Goal: Information Seeking & Learning: Learn about a topic

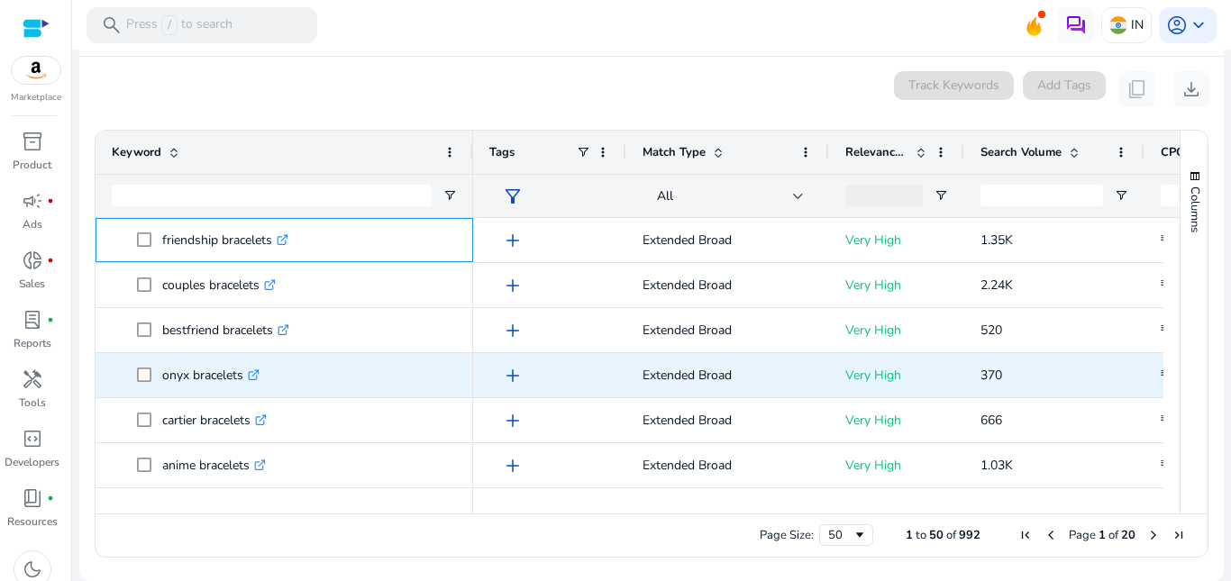
scroll to position [1081, 0]
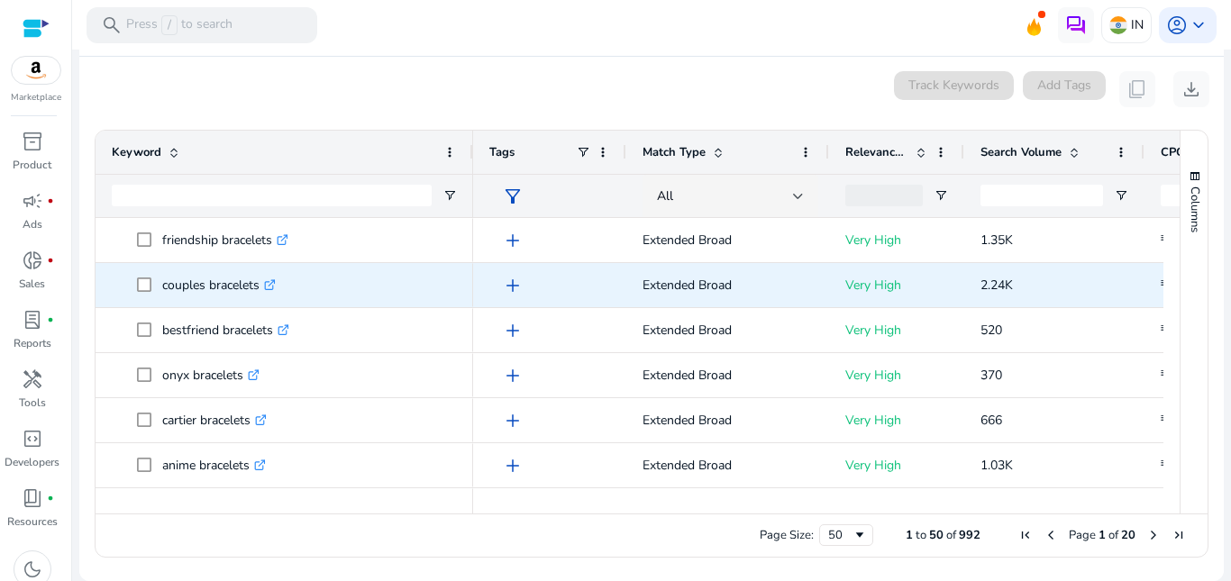
click at [222, 274] on p "couples bracelets .st0{fill:#2c8af8}" at bounding box center [219, 285] width 114 height 37
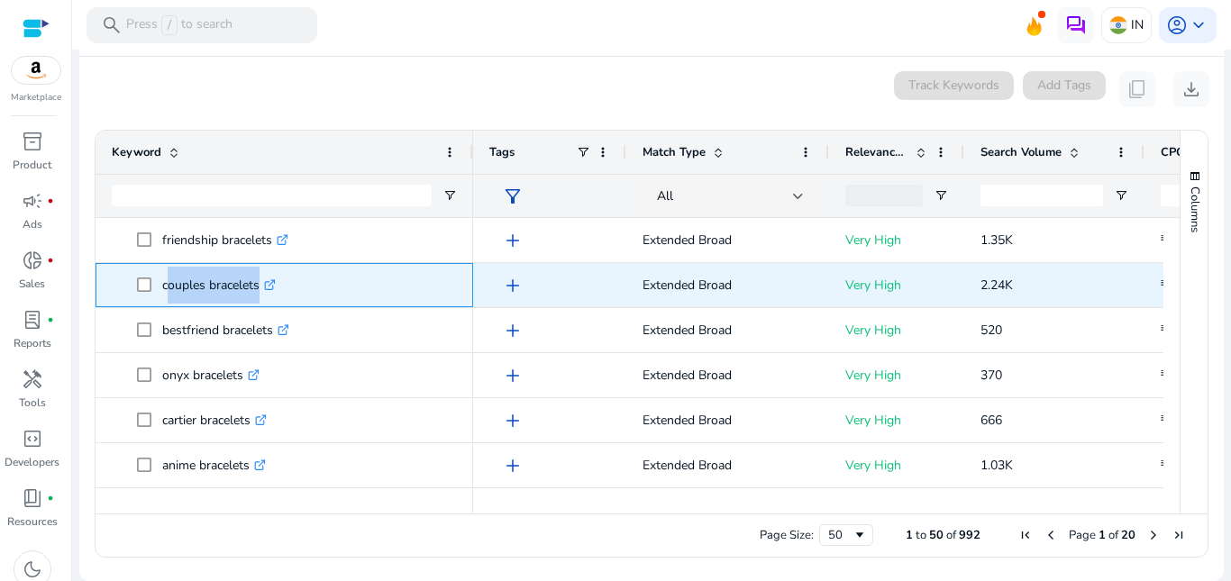
click at [222, 274] on p "couples bracelets .st0{fill:#2c8af8}" at bounding box center [219, 285] width 114 height 37
copy span "couples bracelets .st0{fill:#2c8af8}"
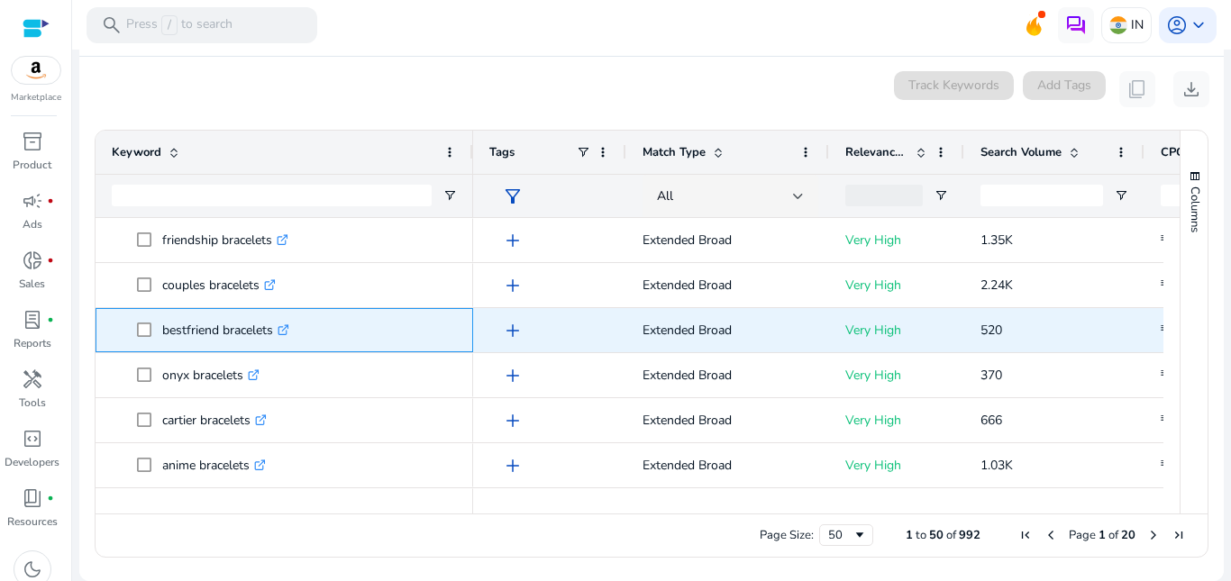
click at [223, 331] on p "bestfriend bracelets .st0{fill:#2c8af8}" at bounding box center [225, 330] width 127 height 37
copy p "bestfriend bracelets"
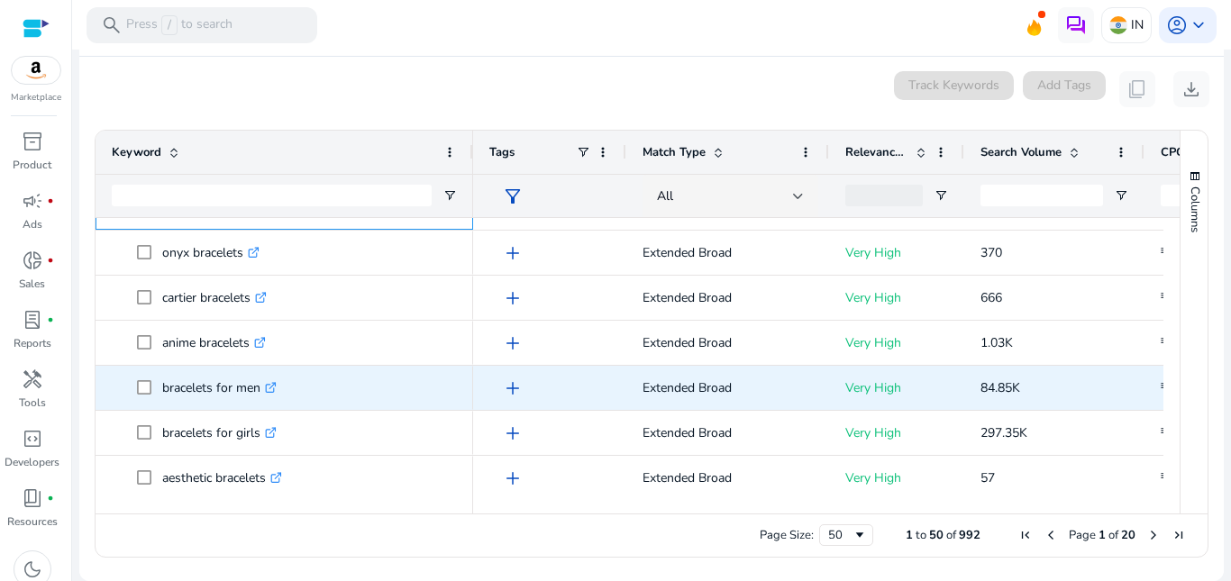
scroll to position [1351, 0]
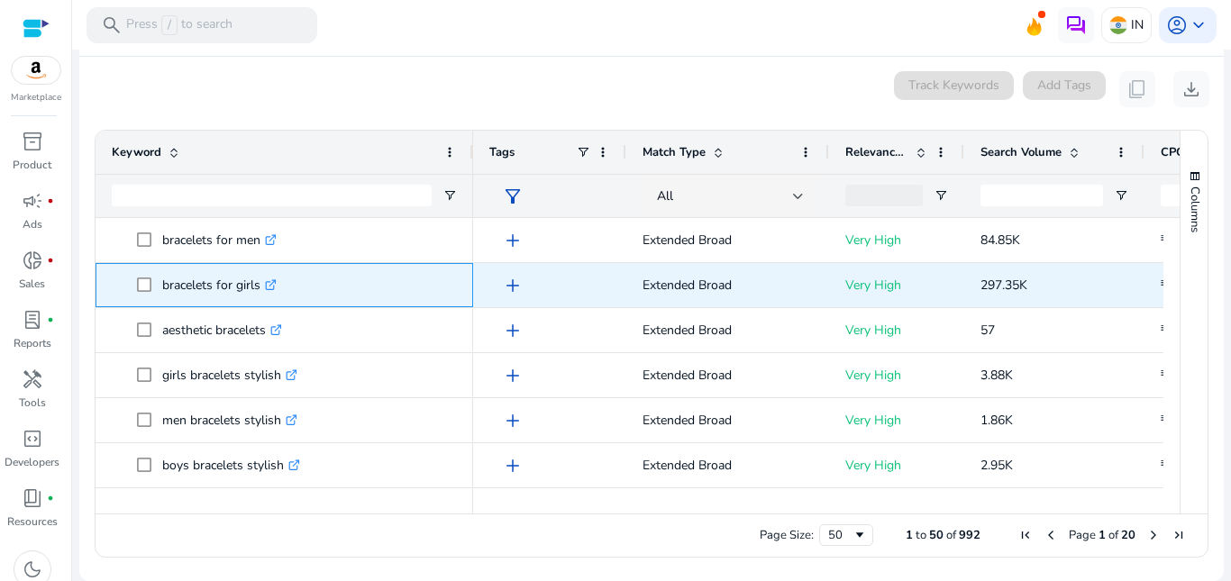
click at [188, 287] on p "bracelets for girls .st0{fill:#2c8af8}" at bounding box center [219, 285] width 114 height 37
copy p "bracelets for girls"
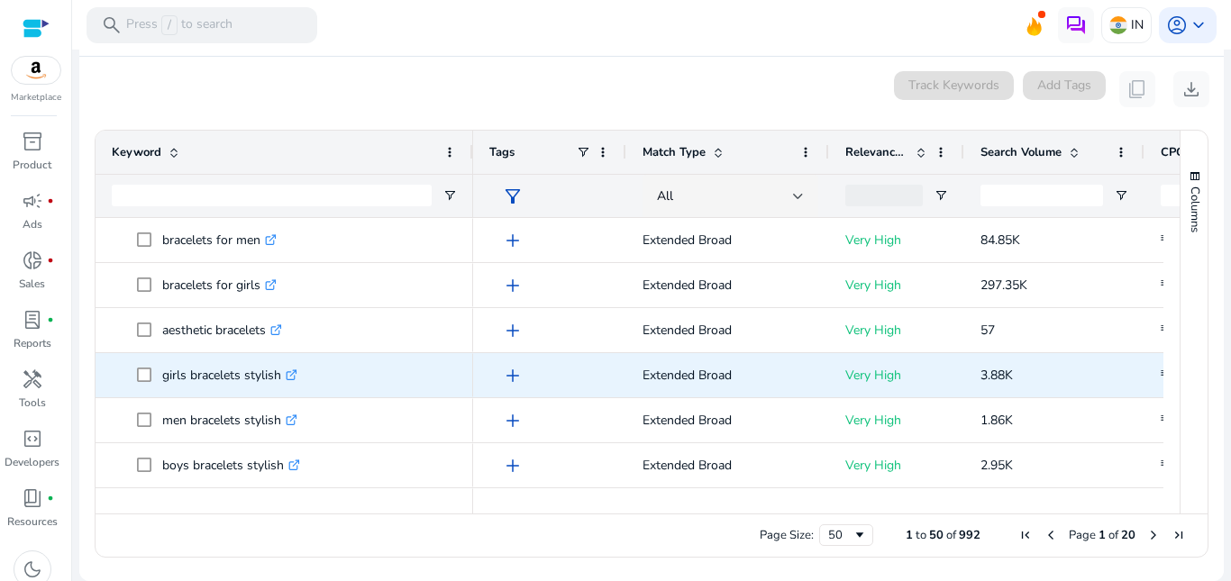
click at [201, 374] on p "girls bracelets stylish .st0{fill:#2c8af8}" at bounding box center [229, 375] width 135 height 37
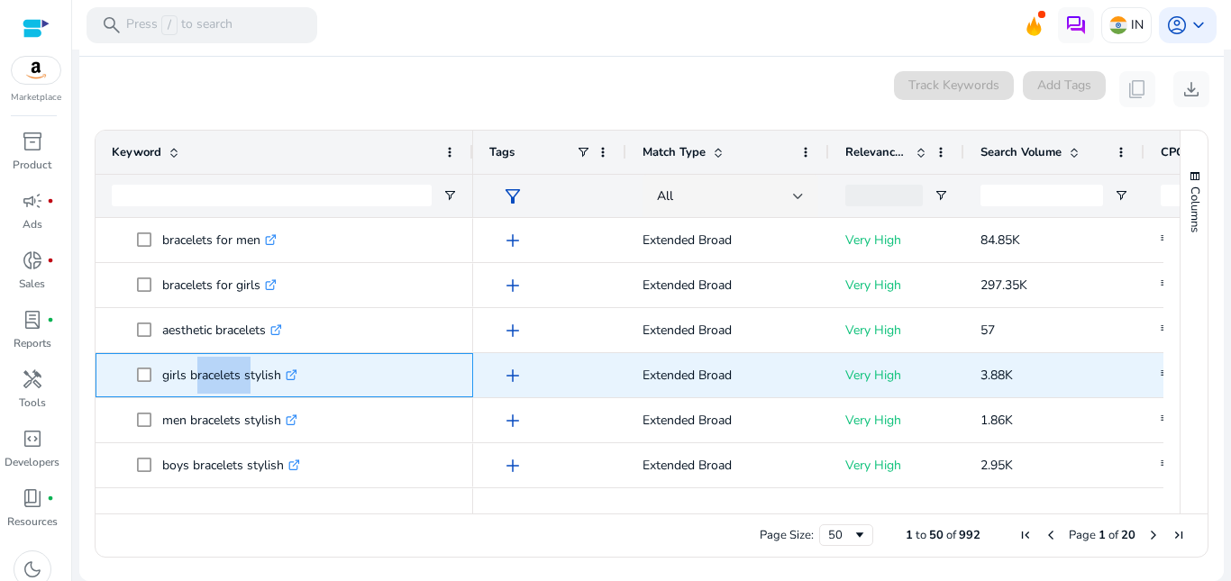
click at [201, 374] on p "girls bracelets stylish .st0{fill:#2c8af8}" at bounding box center [229, 375] width 135 height 37
copy p "girls bracelets stylish"
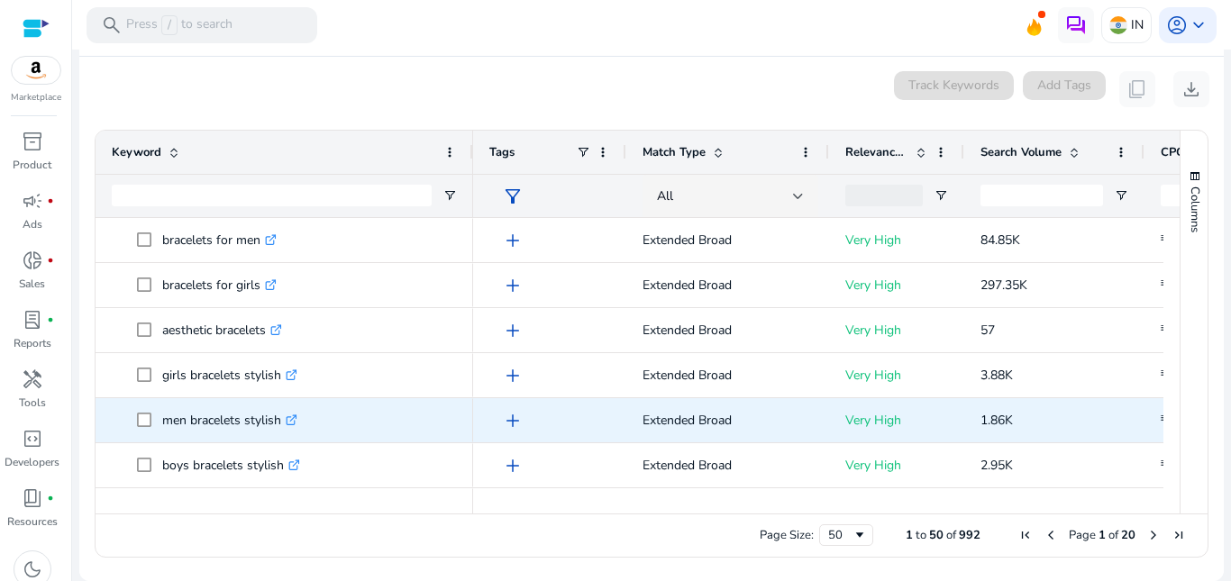
click at [192, 422] on p "men bracelets stylish .st0{fill:#2c8af8}" at bounding box center [229, 420] width 135 height 37
copy p "men bracelets stylish"
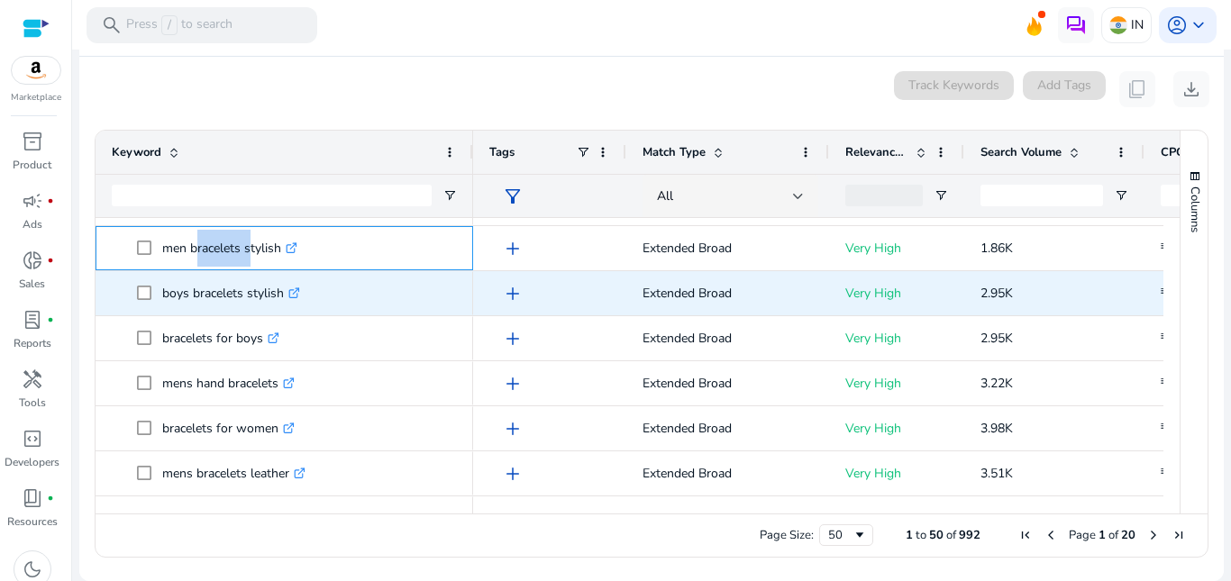
scroll to position [1532, 0]
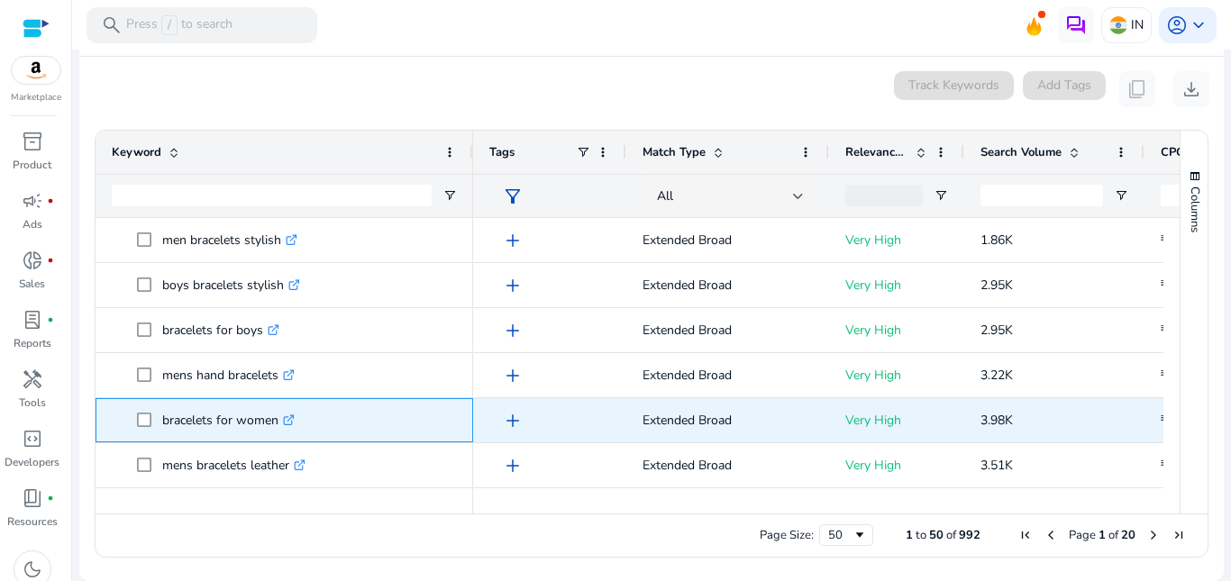
click at [174, 421] on p "bracelets for women .st0{fill:#2c8af8}" at bounding box center [228, 420] width 132 height 37
click at [174, 420] on p "bracelets for women .st0{fill:#2c8af8}" at bounding box center [228, 420] width 132 height 37
copy p "bracelets for women"
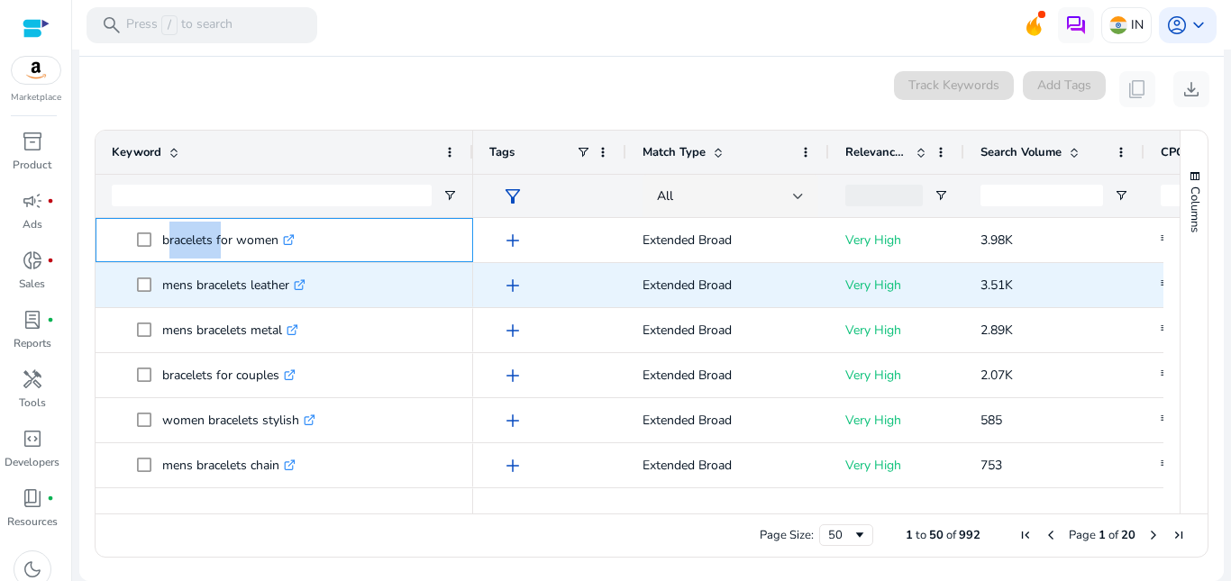
scroll to position [1712, 0]
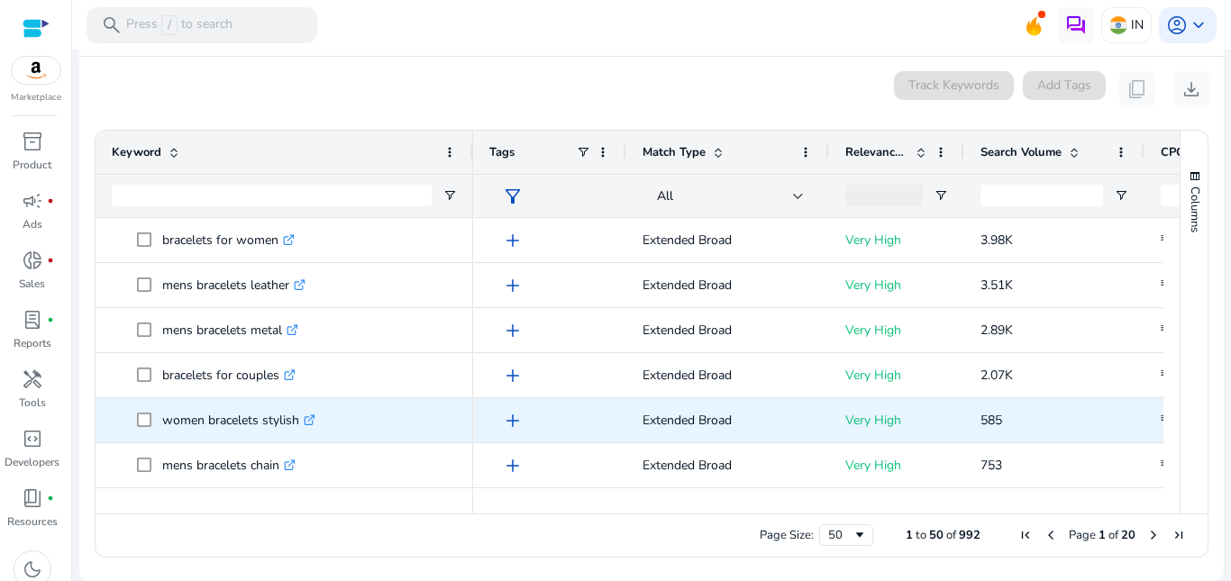
click at [224, 423] on p "women bracelets stylish .st0{fill:#2c8af8}" at bounding box center [238, 420] width 153 height 37
click at [223, 423] on p "women bracelets stylish .st0{fill:#2c8af8}" at bounding box center [238, 420] width 153 height 37
click at [223, 422] on p "women bracelets stylish .st0{fill:#2c8af8}" at bounding box center [238, 420] width 153 height 37
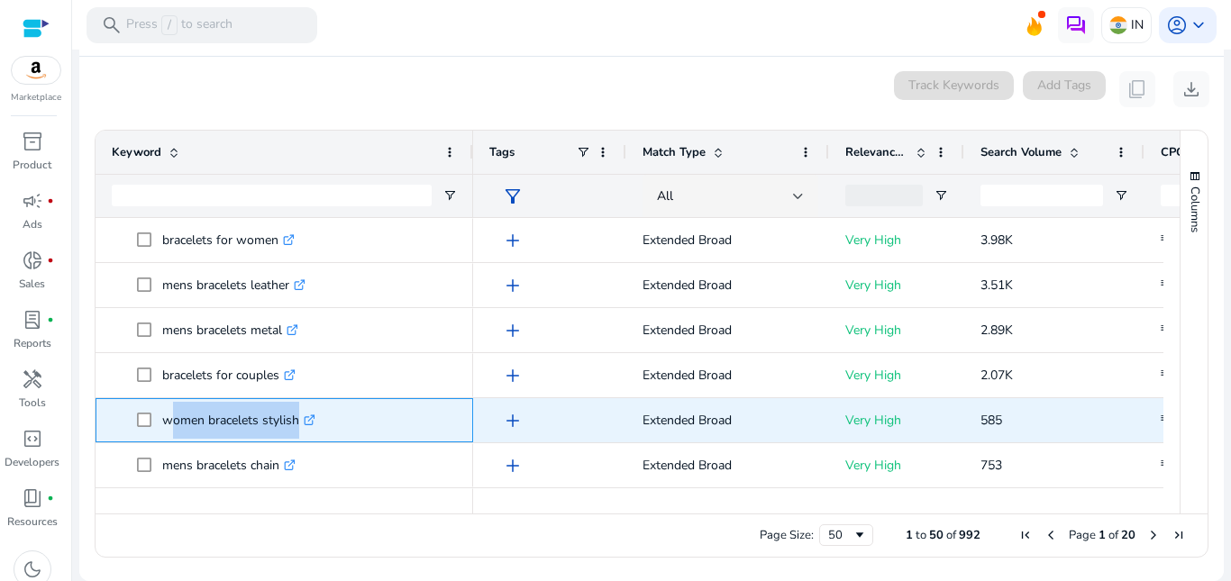
copy span "women bracelets stylish .st0{fill:#2c8af8}"
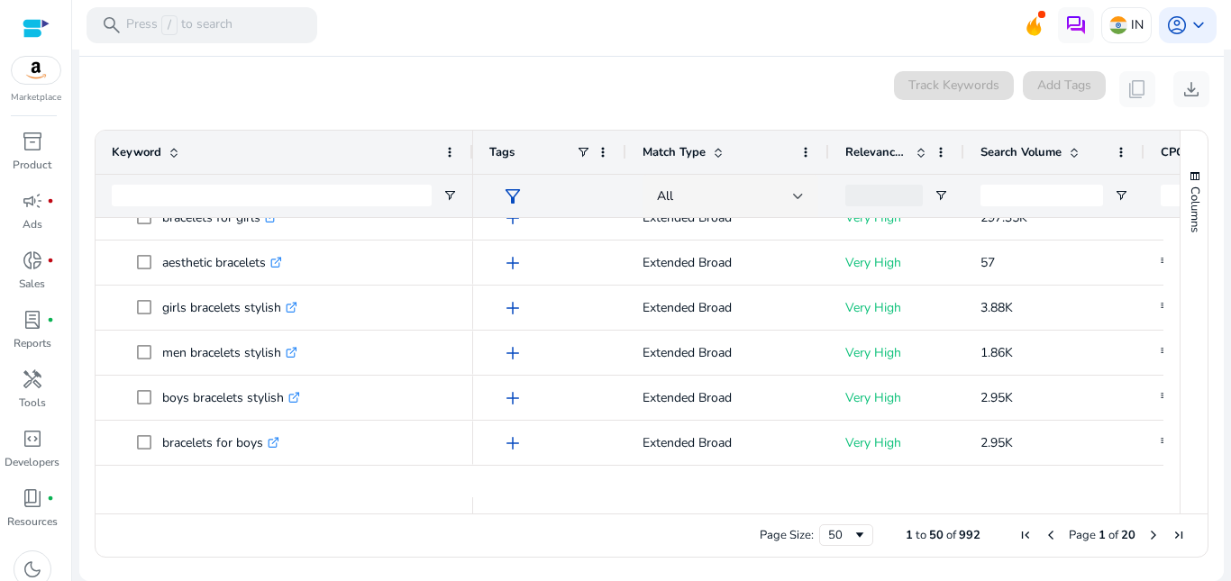
scroll to position [0, 0]
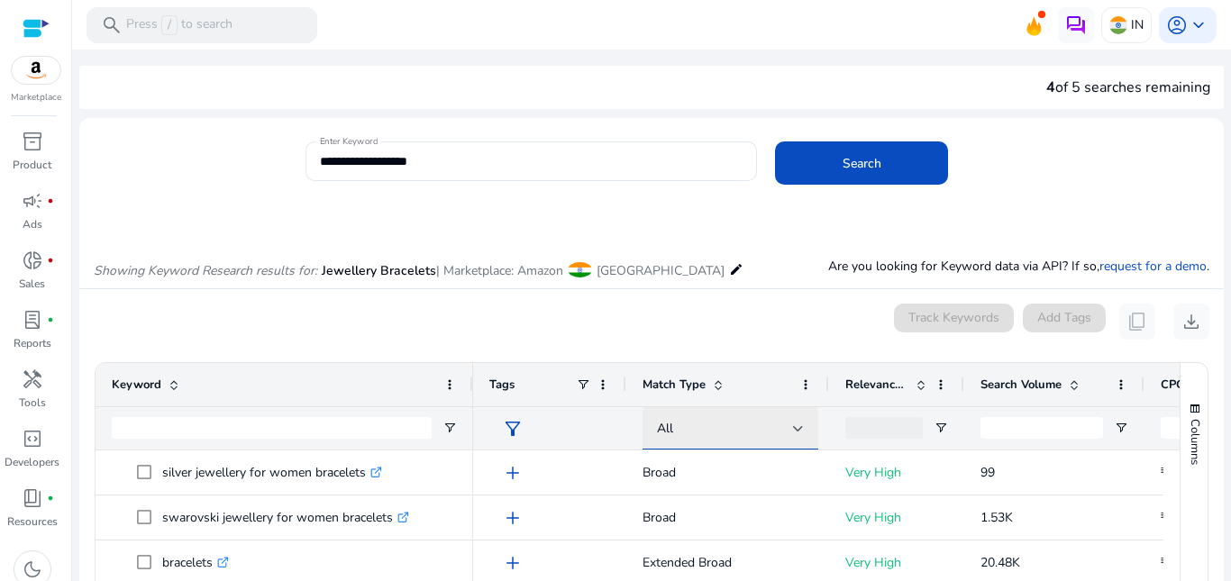
click at [681, 432] on div "All" at bounding box center [725, 429] width 136 height 20
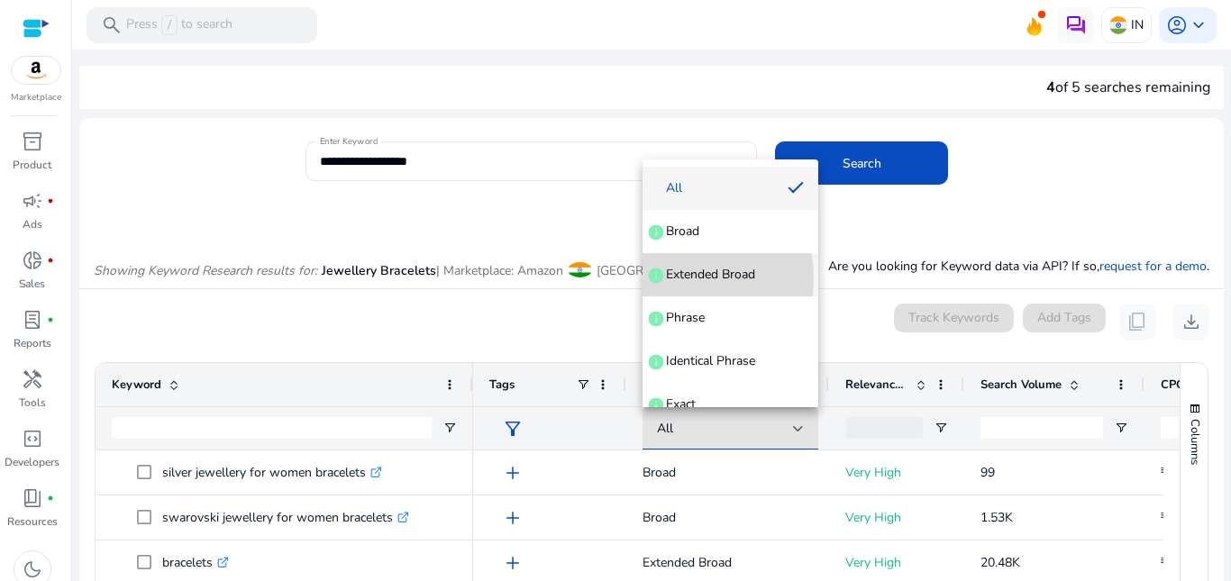
click at [654, 279] on span "info" at bounding box center [656, 276] width 18 height 18
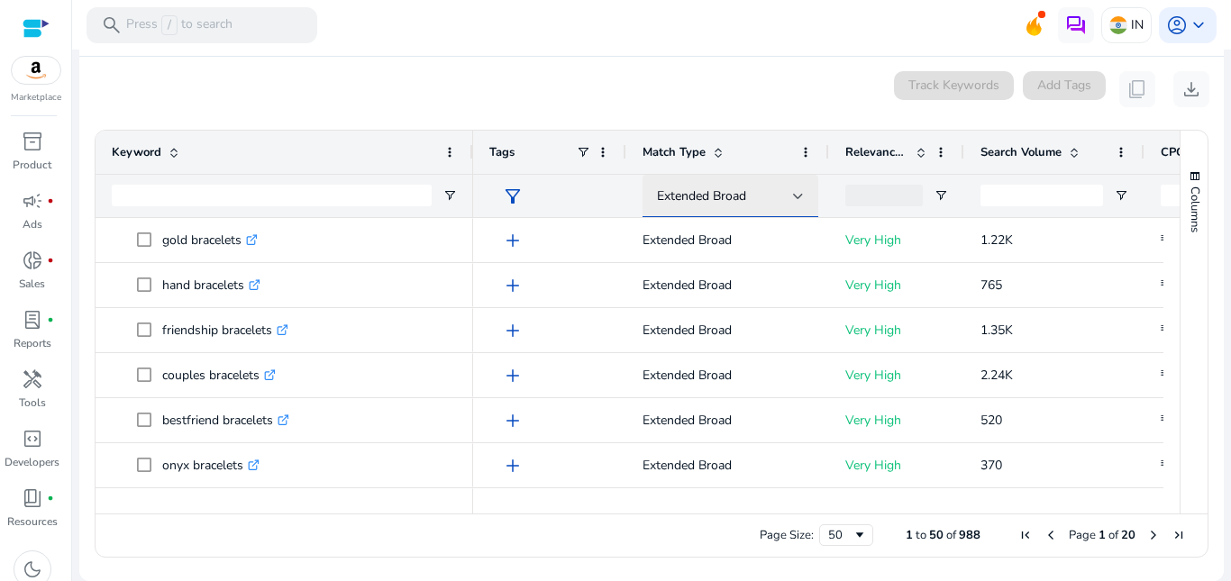
click at [722, 186] on div "Extended Broad" at bounding box center [730, 197] width 147 height 22
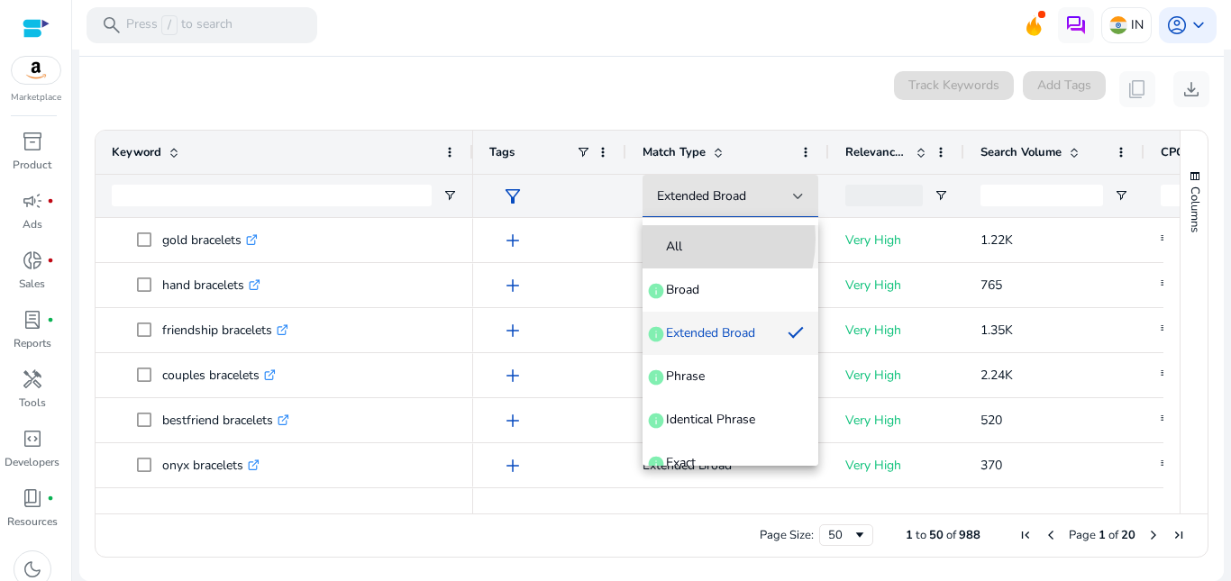
click at [678, 239] on span "All" at bounding box center [674, 247] width 16 height 18
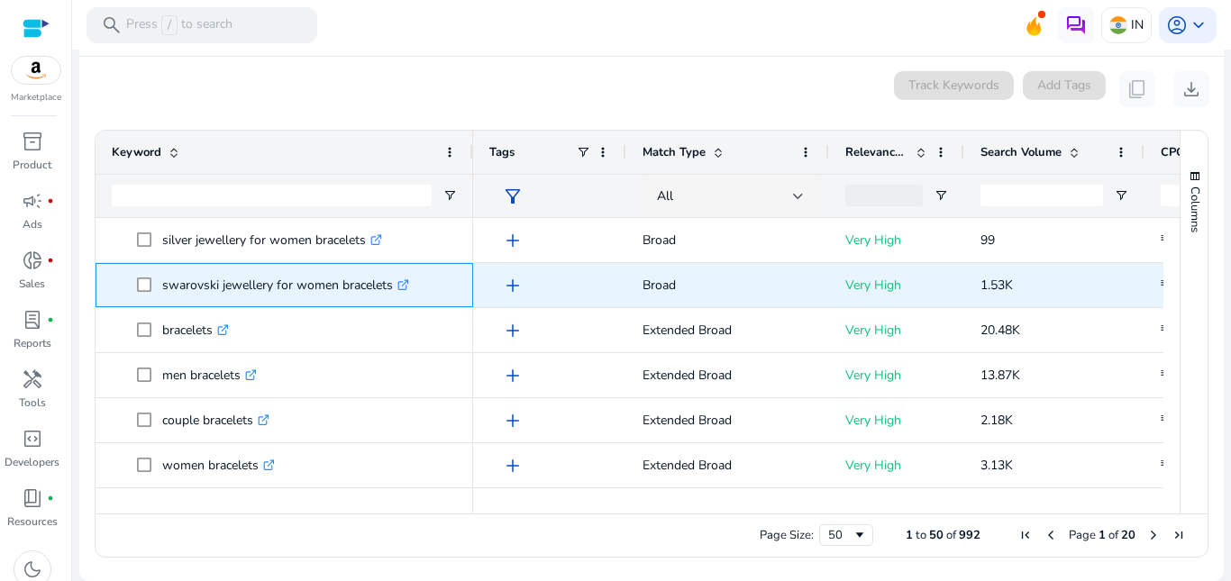
click at [406, 288] on icon ".st0{fill:#2c8af8}" at bounding box center [403, 285] width 12 height 12
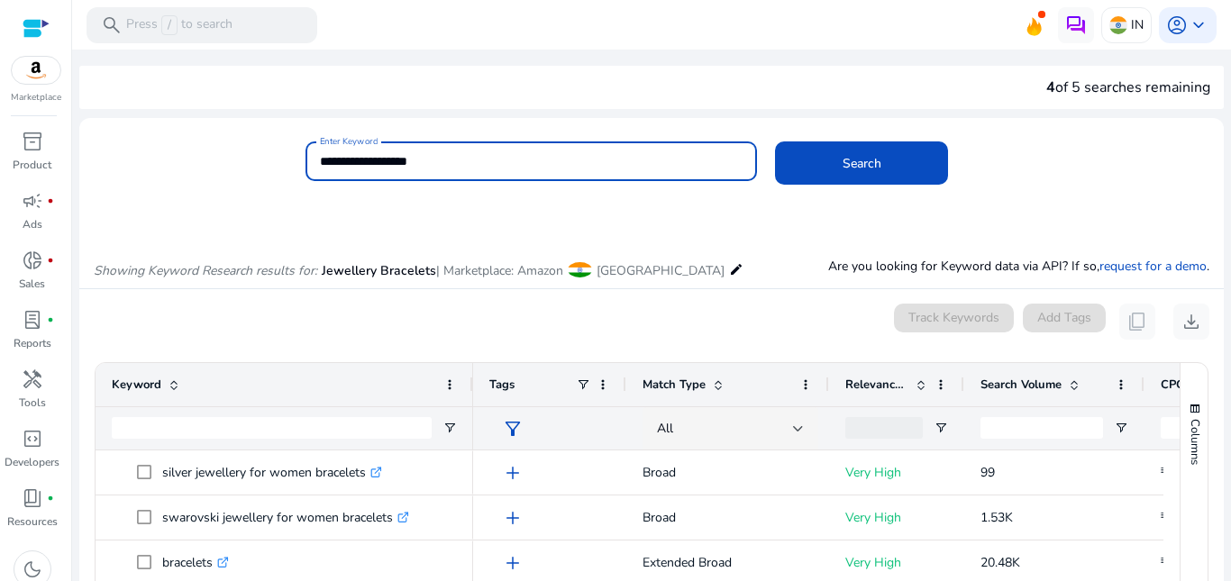
click at [372, 160] on input "**********" at bounding box center [531, 161] width 423 height 20
type input "*"
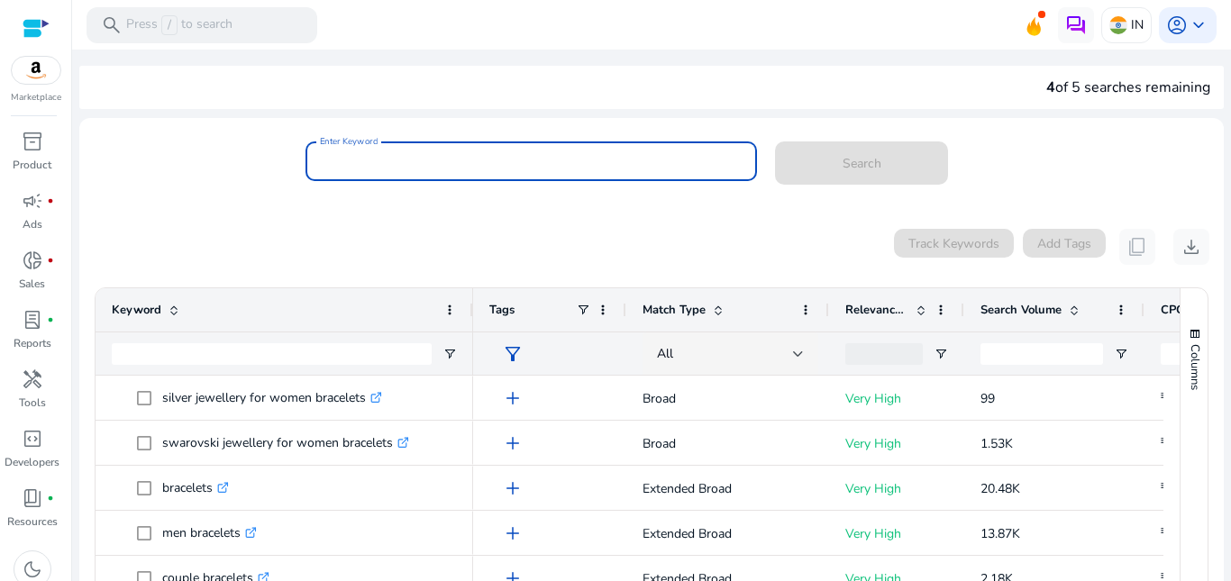
paste input "**********"
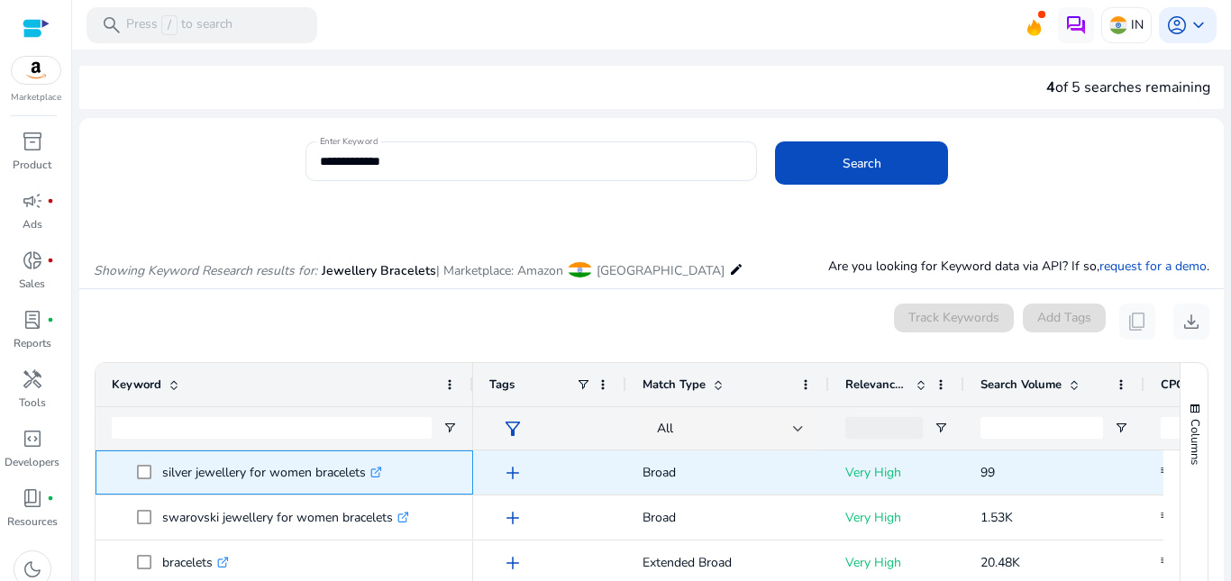
click at [325, 475] on p "silver jewellery for women bracelets .st0{fill:#2c8af8}" at bounding box center [272, 472] width 220 height 37
copy p "bracelets"
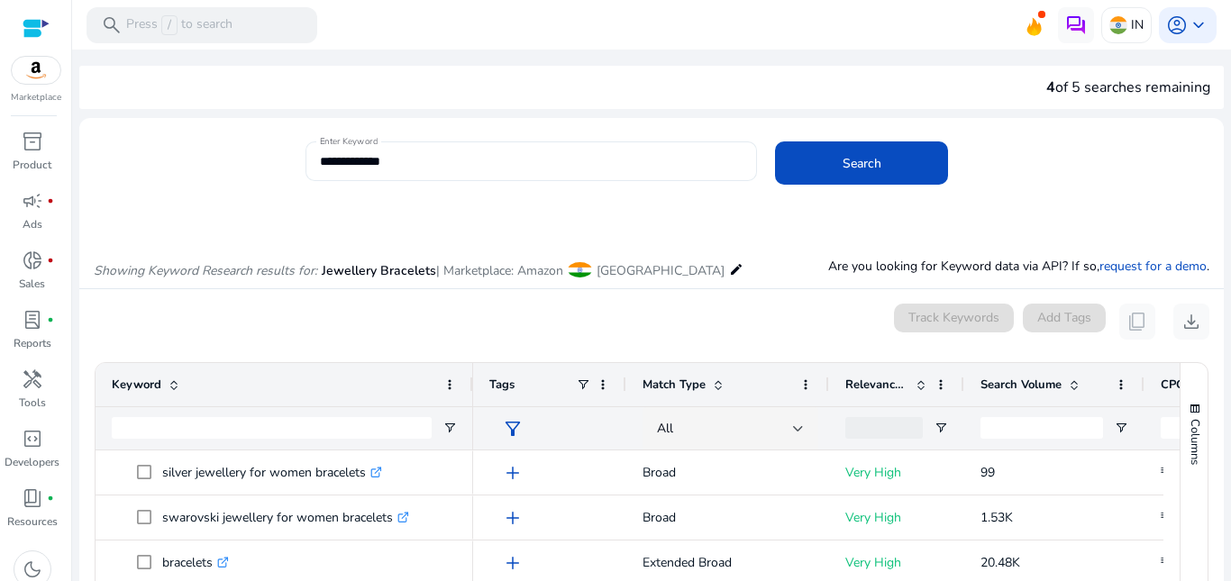
click at [423, 167] on input "**********" at bounding box center [531, 161] width 423 height 20
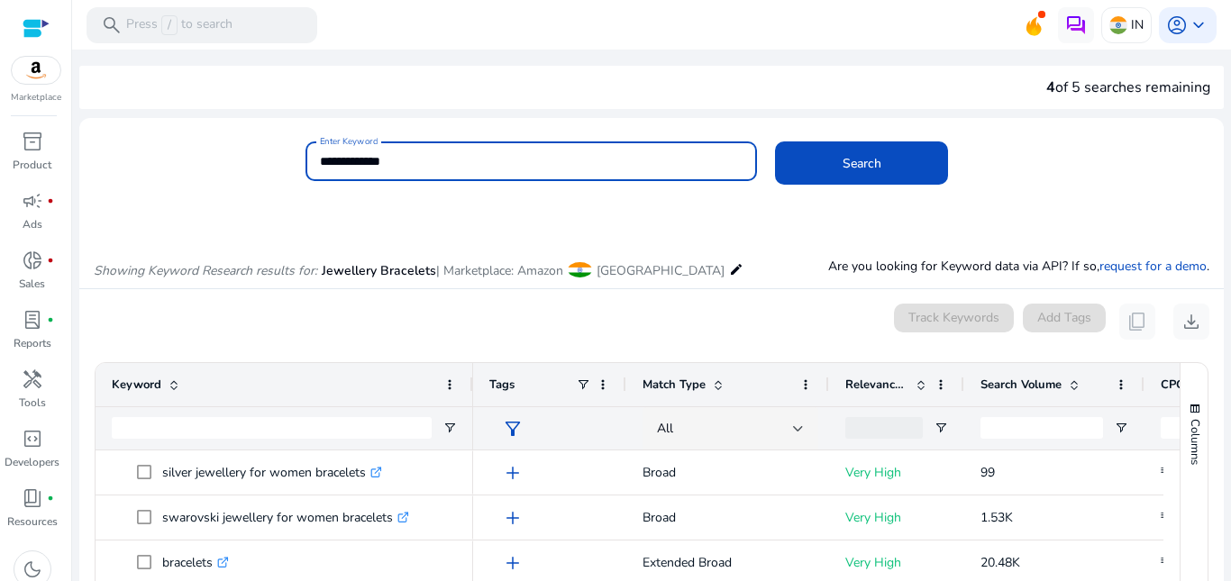
paste input "**********"
type input "**********"
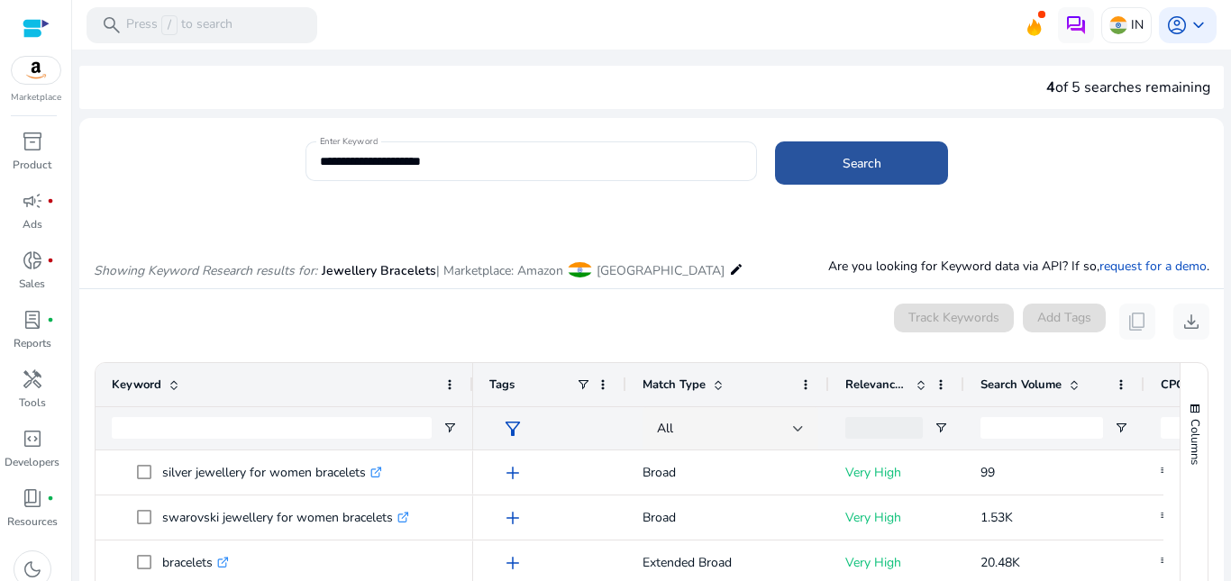
click at [808, 166] on span at bounding box center [861, 162] width 173 height 43
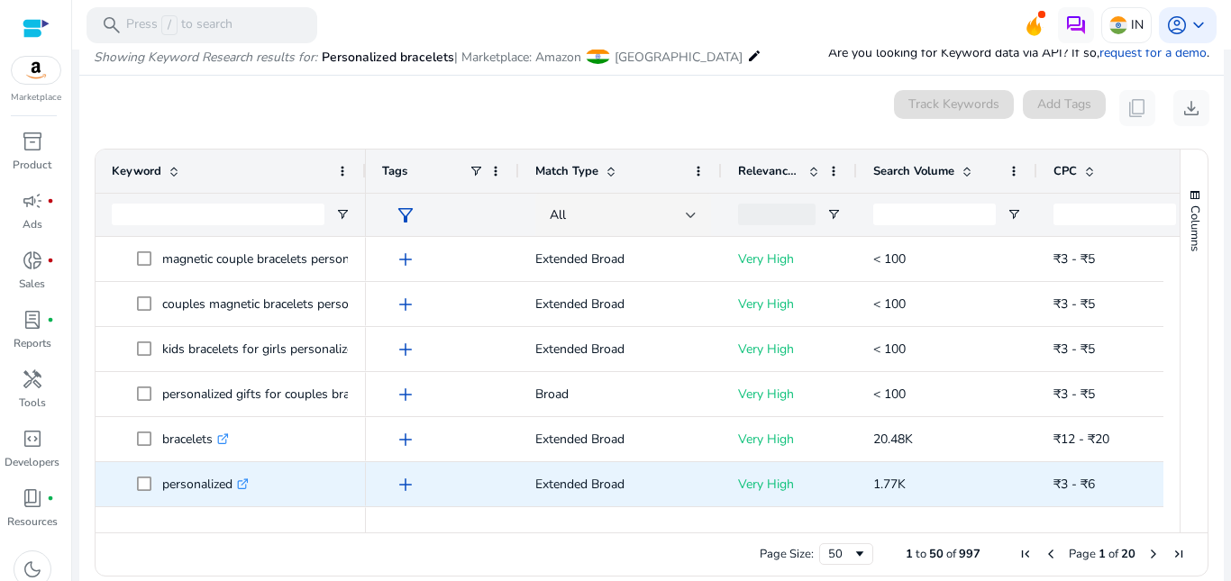
scroll to position [214, 0]
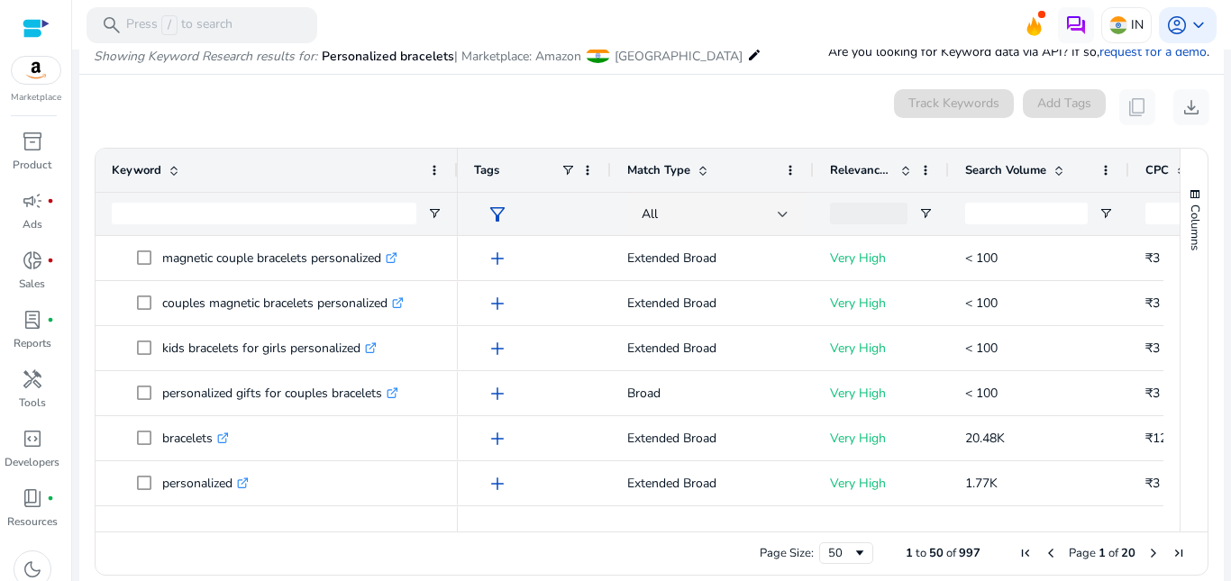
drag, startPoint x: 364, startPoint y: 158, endPoint x: 456, endPoint y: 153, distance: 92.0
click at [456, 153] on div at bounding box center [456, 170] width 7 height 43
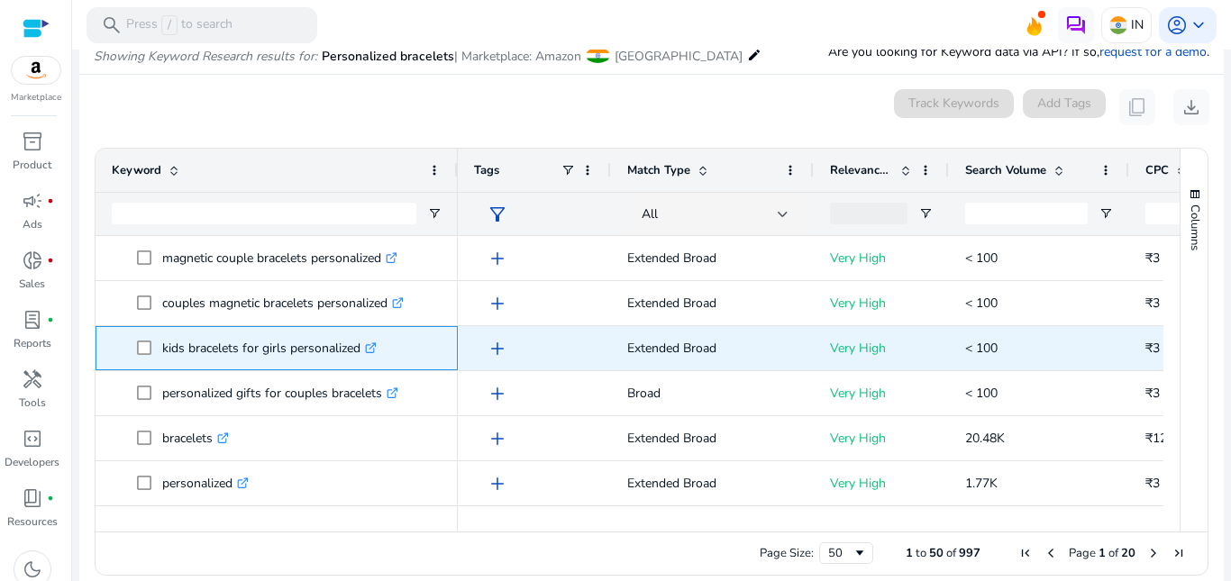
click at [377, 349] on icon ".st0{fill:#2c8af8}" at bounding box center [371, 348] width 12 height 12
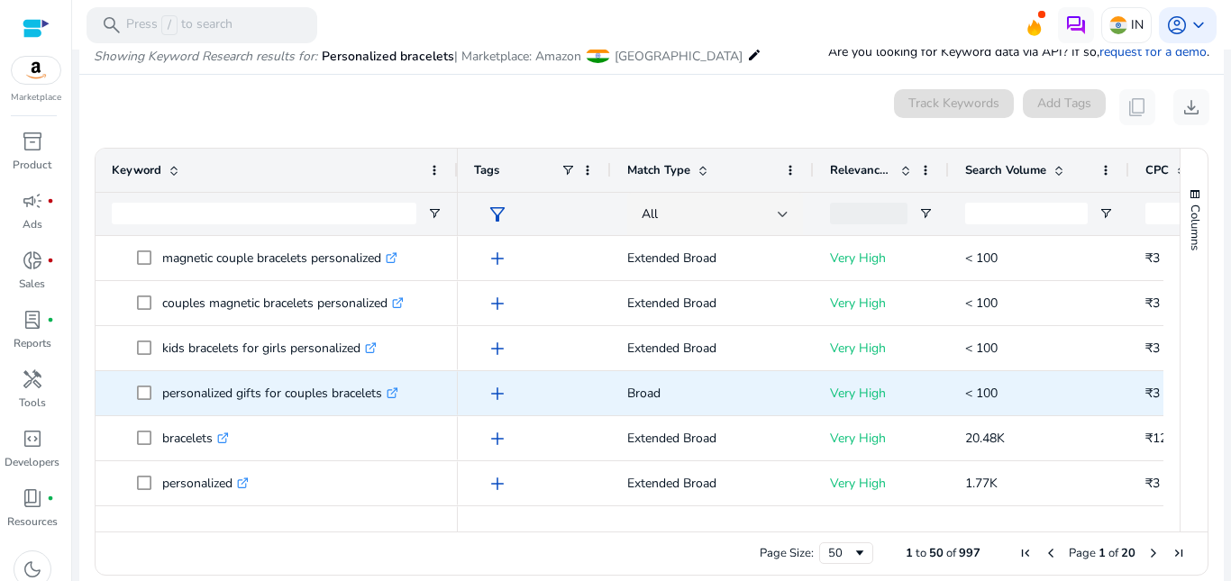
click at [393, 391] on icon ".st0{fill:#2c8af8}" at bounding box center [393, 393] width 12 height 12
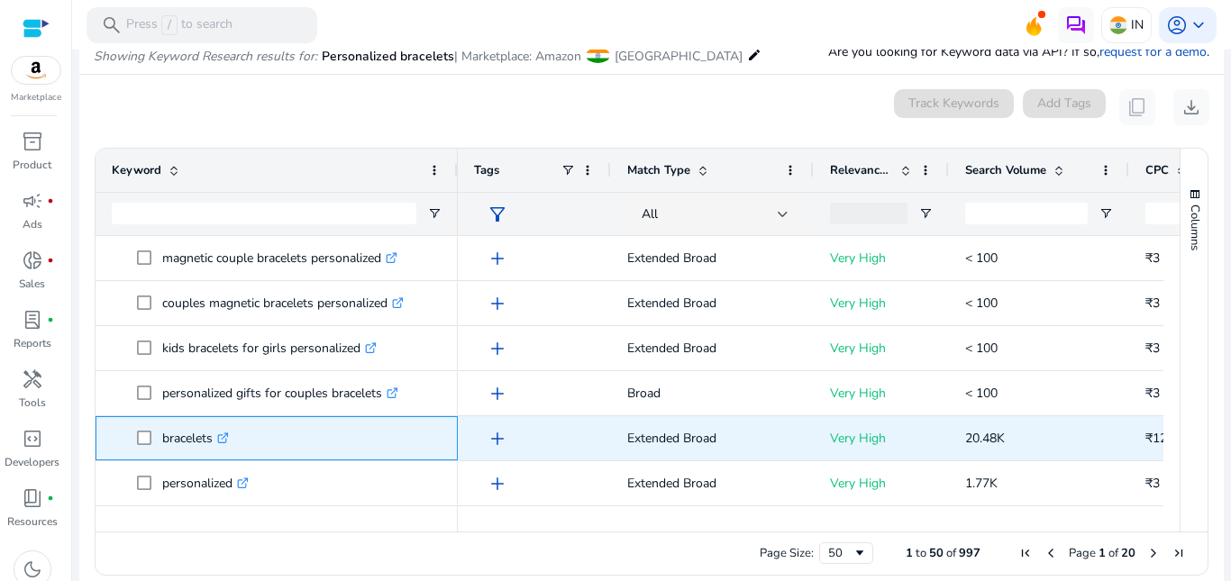
click at [226, 434] on icon at bounding box center [222, 438] width 9 height 9
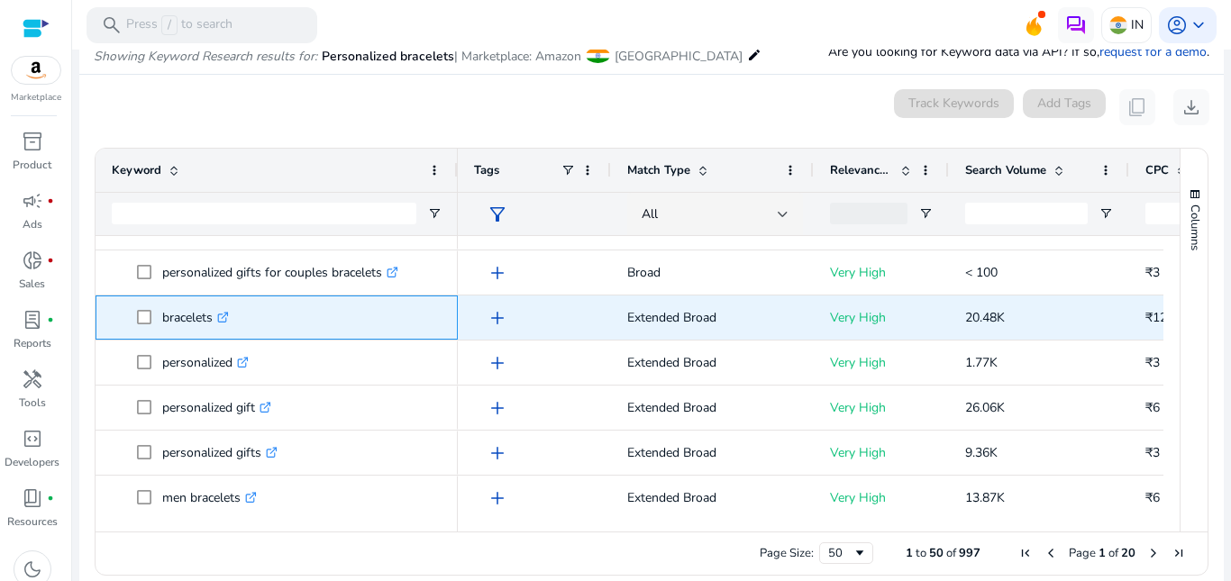
scroll to position [180, 0]
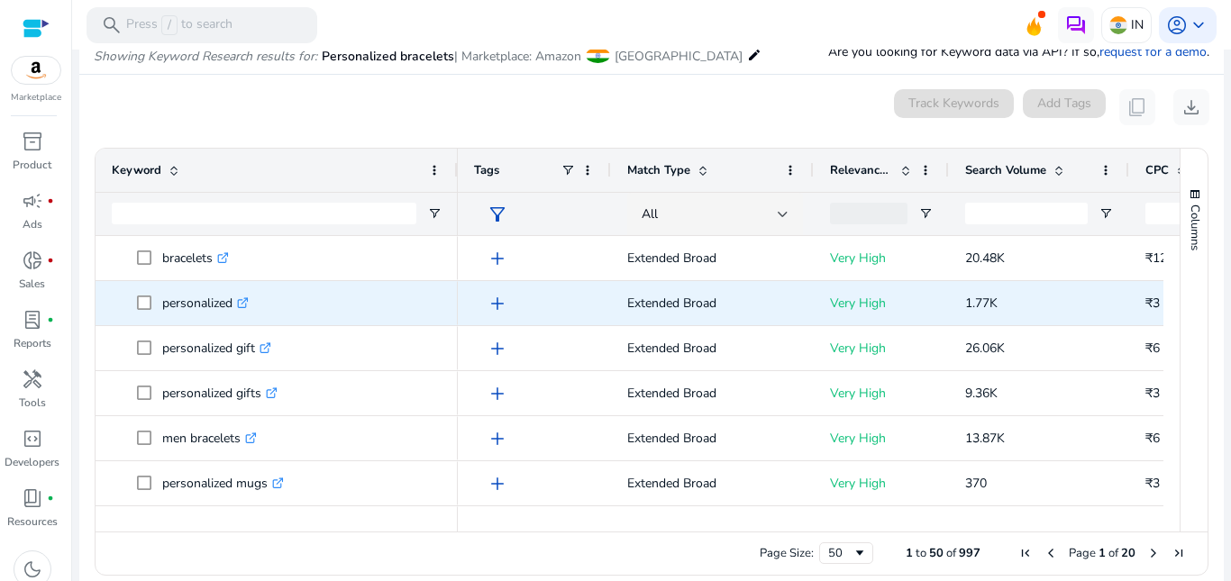
click at [248, 301] on icon at bounding box center [244, 300] width 6 height 6
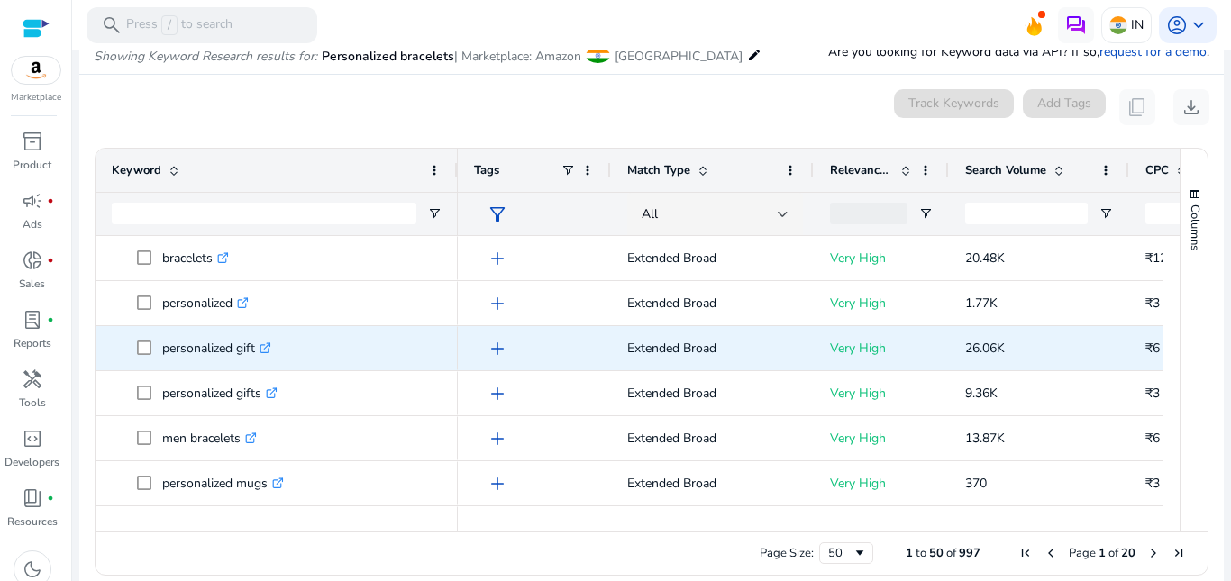
click at [268, 346] on icon ".st0{fill:#2c8af8}" at bounding box center [265, 348] width 12 height 12
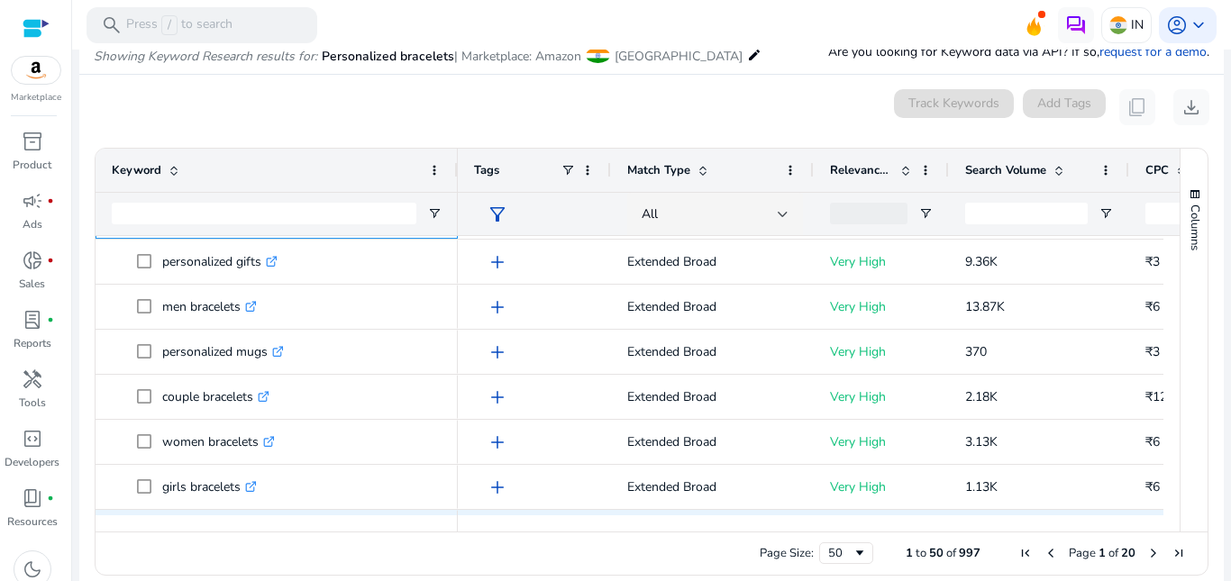
scroll to position [450, 0]
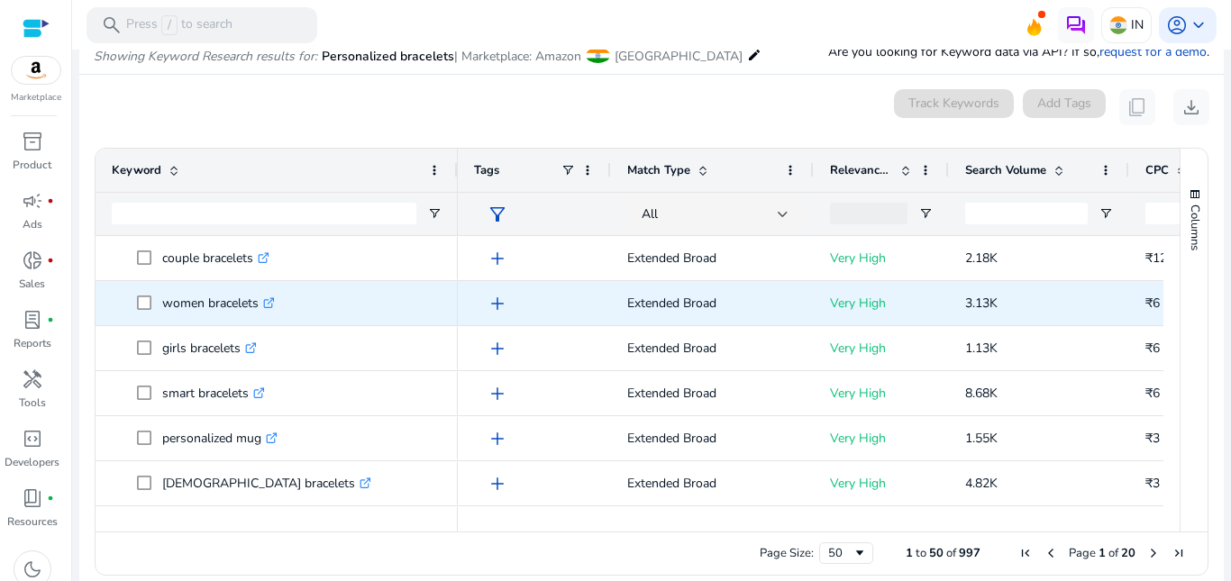
click at [274, 305] on icon ".st0{fill:#2c8af8}" at bounding box center [269, 303] width 12 height 12
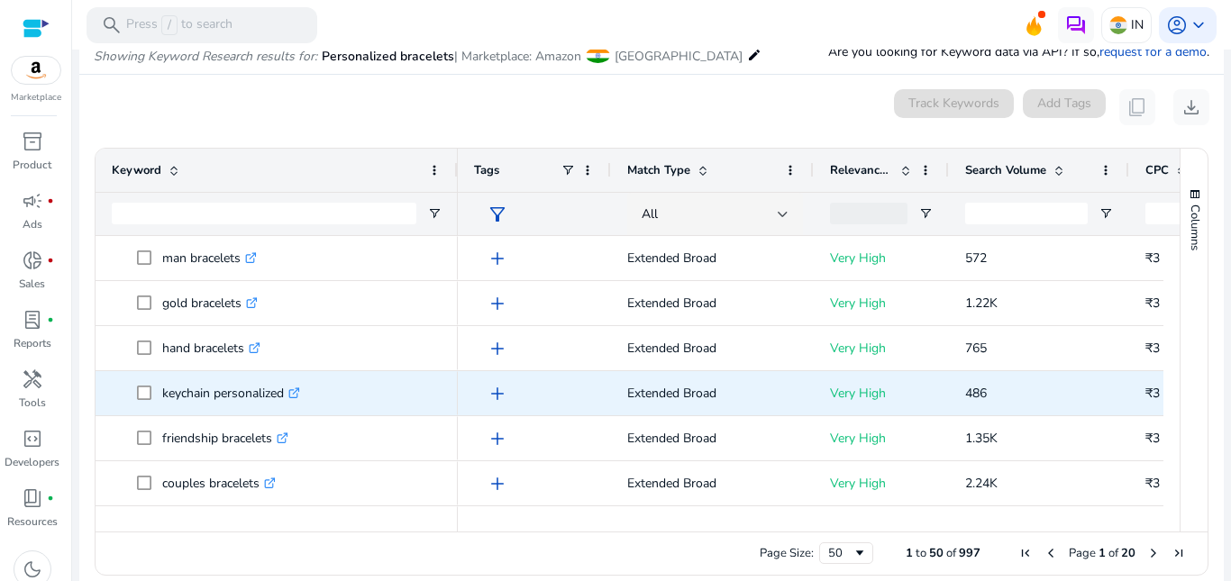
scroll to position [1422, 0]
